Goal: Contribute content

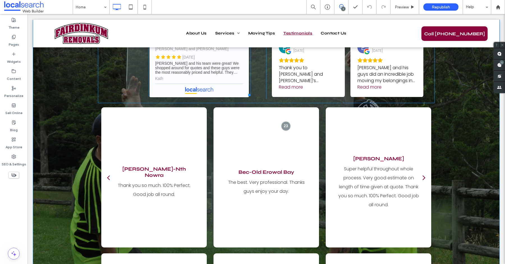
scroll to position [1474, 0]
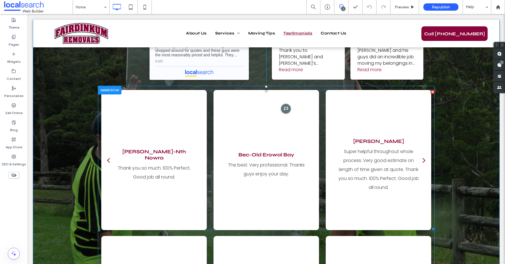
click at [285, 104] on div at bounding box center [286, 109] width 10 height 10
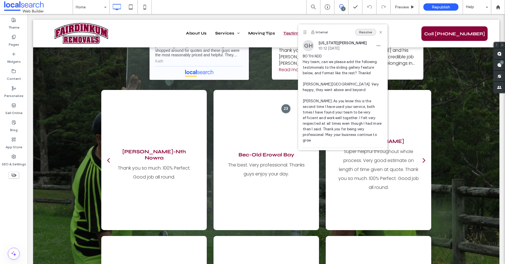
click at [368, 31] on button "Resolve" at bounding box center [365, 32] width 21 height 7
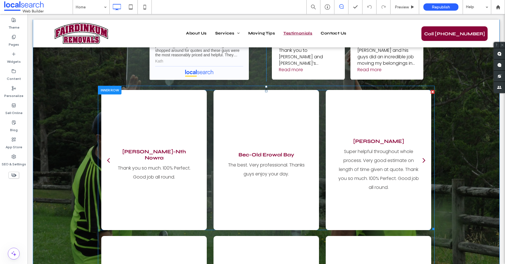
click at [185, 130] on div "[PERSON_NAME]-Nth Nowra Thank you so much. 100% Perfect. Good job all round." at bounding box center [154, 164] width 106 height 114
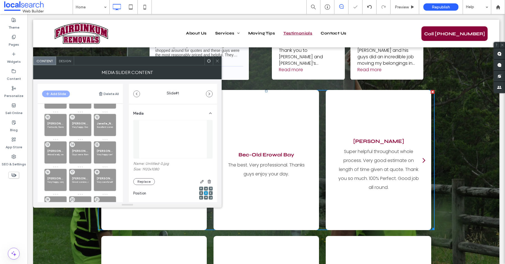
scroll to position [160, 0]
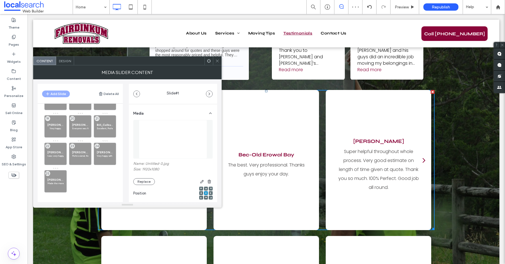
click at [77, 182] on div "[PERSON_NAME]-Nth Nowra Thank you so much. 100% Perfect. Good job all round. 1 …" at bounding box center [83, 70] width 79 height 245
click at [216, 59] on icon at bounding box center [217, 61] width 4 height 4
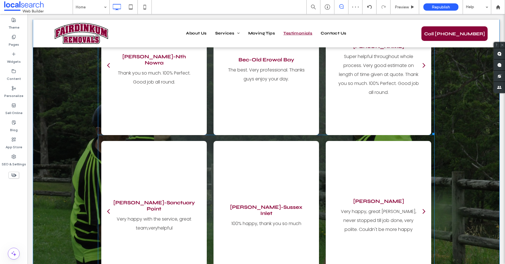
scroll to position [1575, 0]
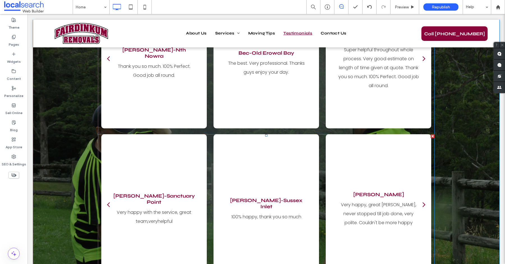
click at [220, 168] on div "[PERSON_NAME]-Sussex Inlet 100% happy, thank you so much" at bounding box center [267, 208] width 106 height 114
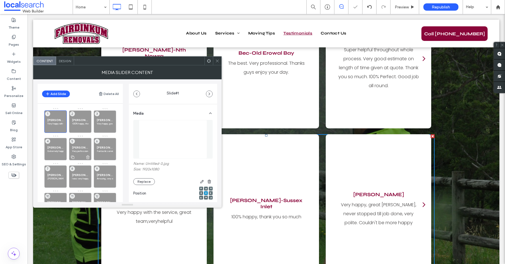
scroll to position [133, 0]
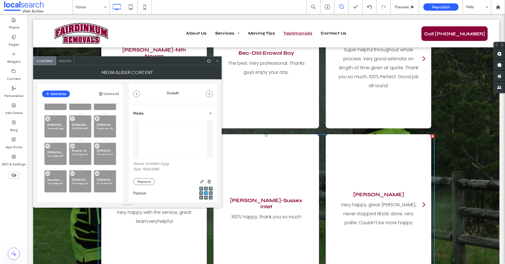
click at [260, 79] on div "Bec-Old Erowal Bay The best. Very professional. Thanks guys enjoy your day." at bounding box center [267, 62] width 106 height 114
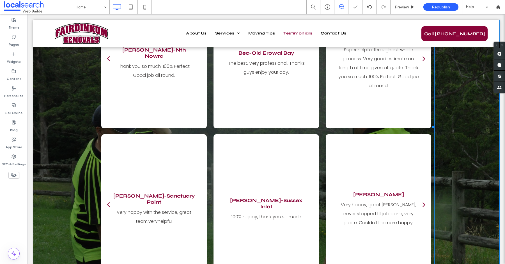
click at [257, 84] on div "Bec-Old Erowal Bay The best. Very professional. Thanks guys enjoy your day." at bounding box center [267, 62] width 106 height 114
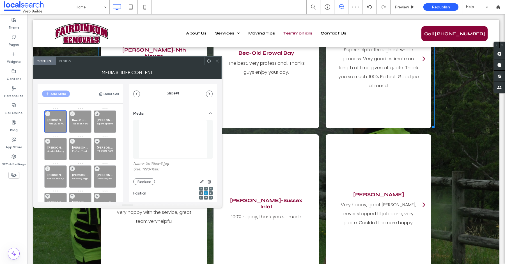
click at [254, 151] on div "[PERSON_NAME]-Sussex Inlet 100% happy, thank you so much" at bounding box center [267, 208] width 106 height 114
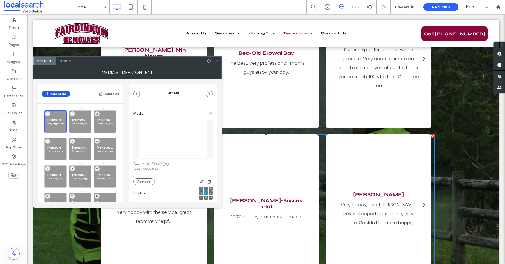
click at [65, 93] on button "Add Slide" at bounding box center [56, 94] width 28 height 7
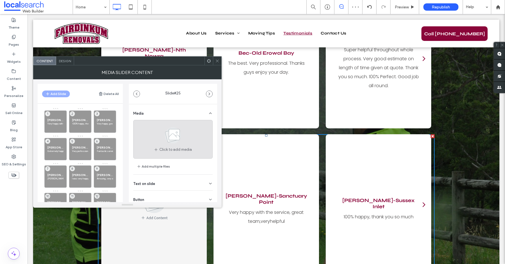
scroll to position [17, 0]
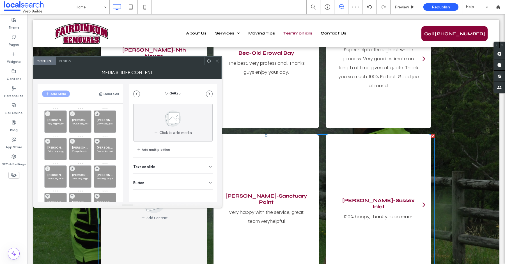
click at [153, 161] on div "Text on slide" at bounding box center [172, 166] width 79 height 16
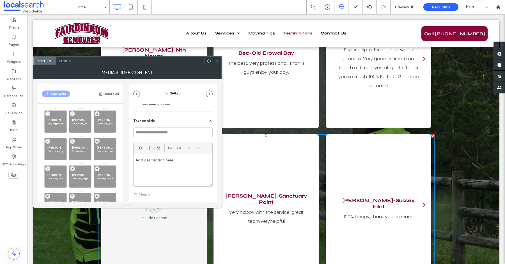
scroll to position [65, 0]
click at [166, 156] on p at bounding box center [173, 158] width 75 height 5
paste div
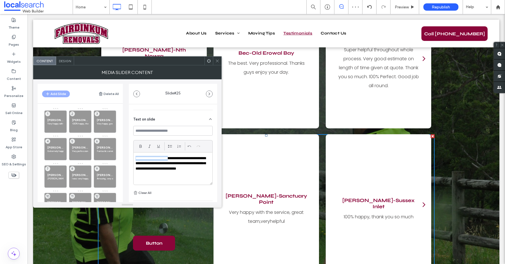
drag, startPoint x: 176, startPoint y: 158, endPoint x: 124, endPoint y: 155, distance: 52.0
click at [124, 155] on div "Add Slide Delete All [PERSON_NAME]-Sanctuary Point Very happy with the service,…" at bounding box center [128, 140] width 180 height 123
copy p "**********"
click at [146, 132] on input at bounding box center [172, 131] width 79 height 10
paste input "**********"
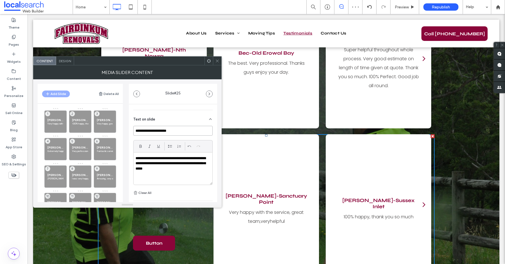
click at [141, 132] on input "**********" at bounding box center [172, 131] width 79 height 10
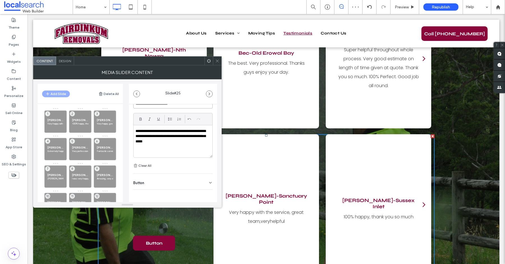
type input "**********"
click at [182, 178] on div "Button" at bounding box center [172, 182] width 79 height 16
click at [205, 193] on icon at bounding box center [207, 194] width 5 height 5
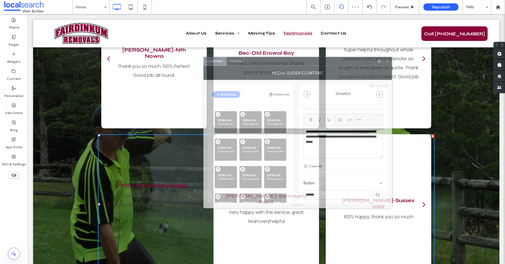
drag, startPoint x: 190, startPoint y: 63, endPoint x: 340, endPoint y: 55, distance: 149.8
click at [342, 57] on div at bounding box center [309, 61] width 130 height 8
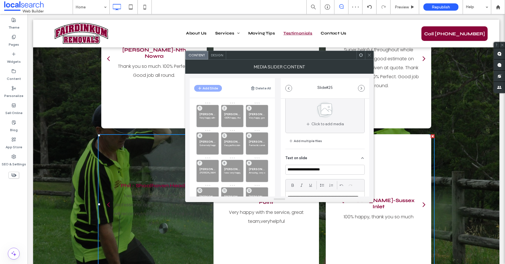
scroll to position [20, 0]
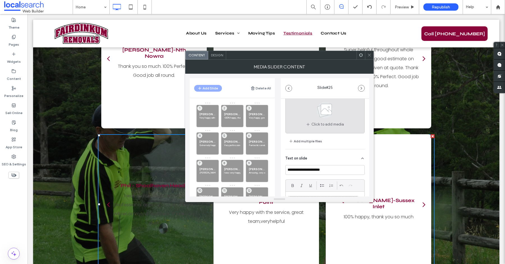
click at [318, 127] on div "Click to add media" at bounding box center [324, 114] width 79 height 39
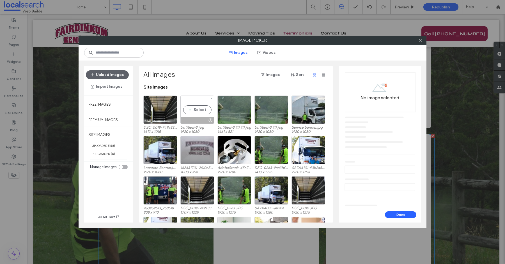
click at [190, 114] on div "Select" at bounding box center [197, 110] width 34 height 28
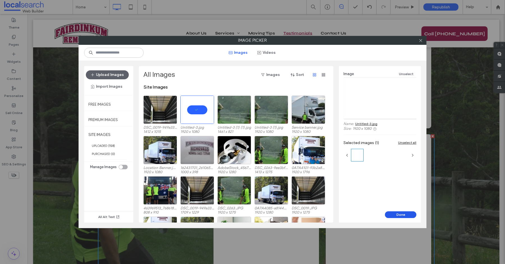
click at [393, 214] on button "Done" at bounding box center [400, 215] width 31 height 7
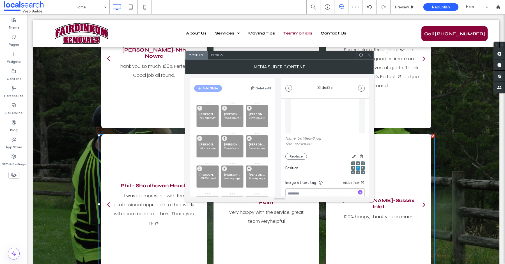
click at [369, 54] on icon at bounding box center [369, 55] width 4 height 4
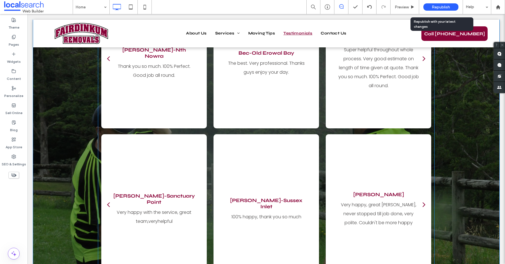
click at [427, 8] on div "Republish" at bounding box center [440, 6] width 35 height 7
